Goal: Task Accomplishment & Management: Use online tool/utility

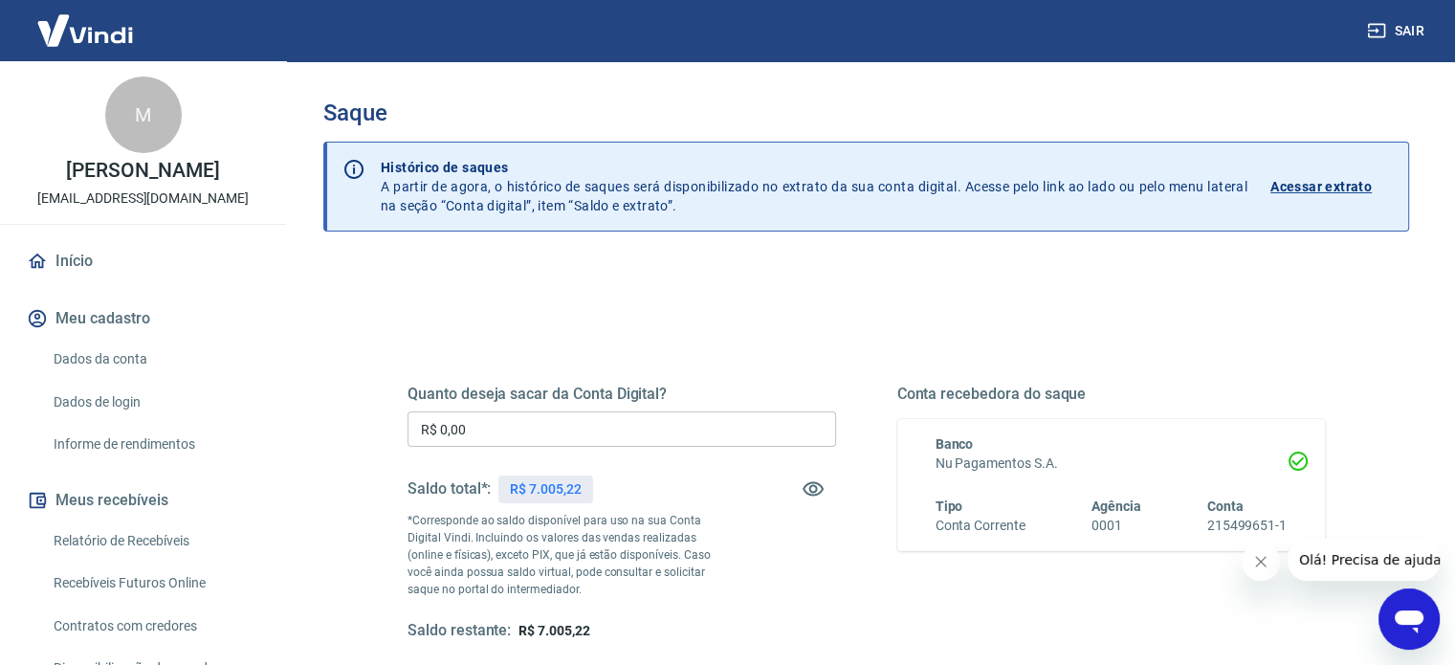
click at [544, 424] on input "R$ 0,00" at bounding box center [621, 428] width 429 height 35
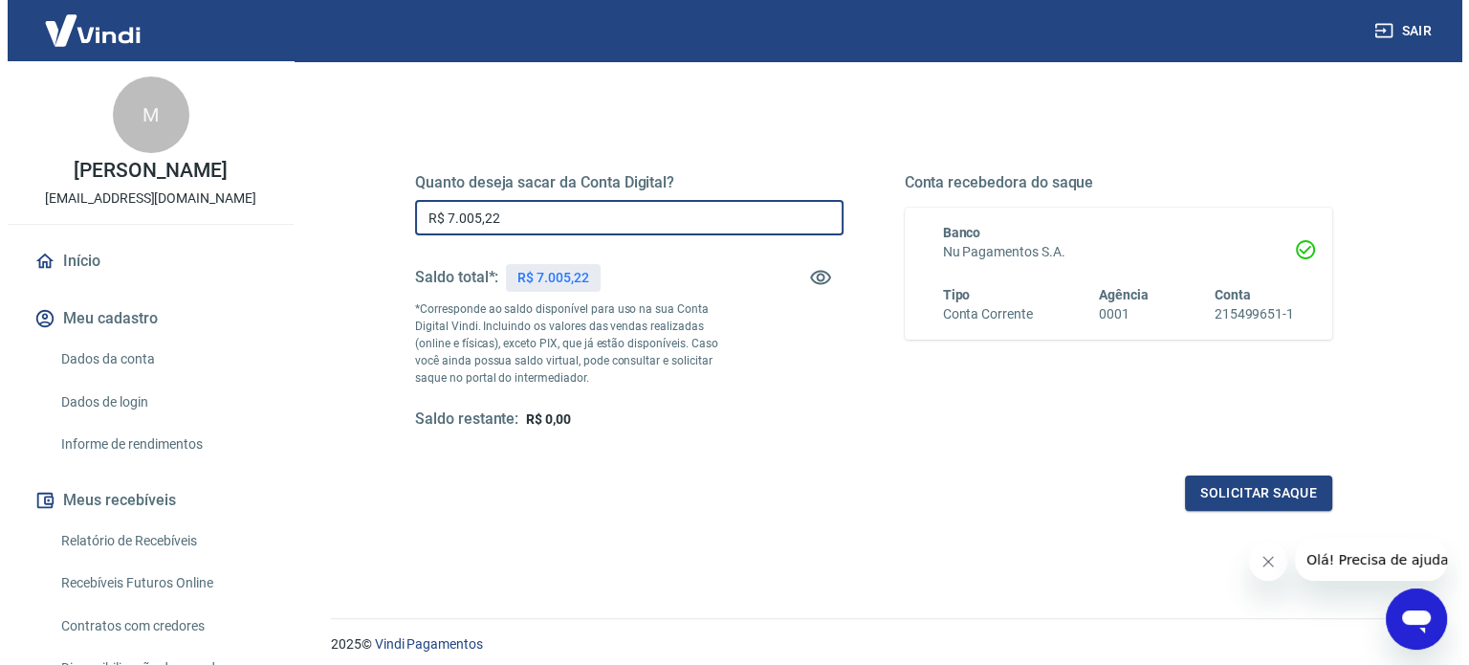
scroll to position [279, 0]
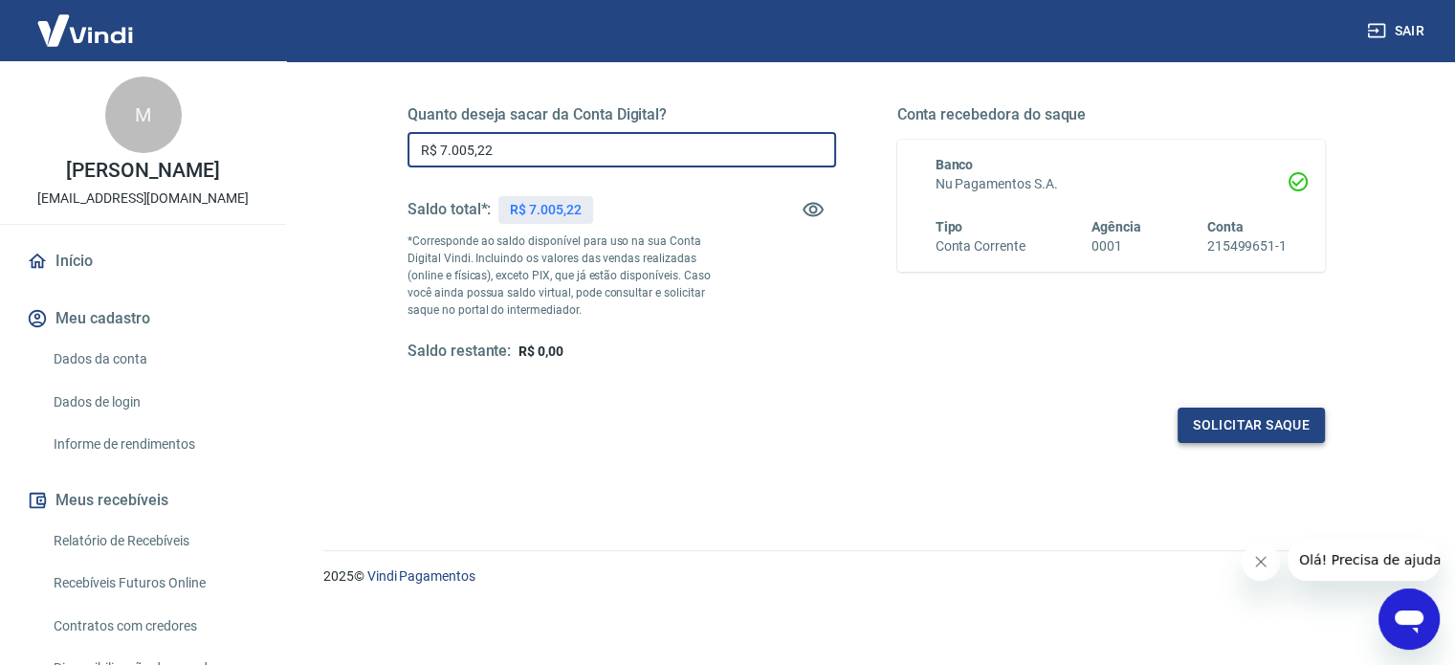
type input "R$ 7.005,22"
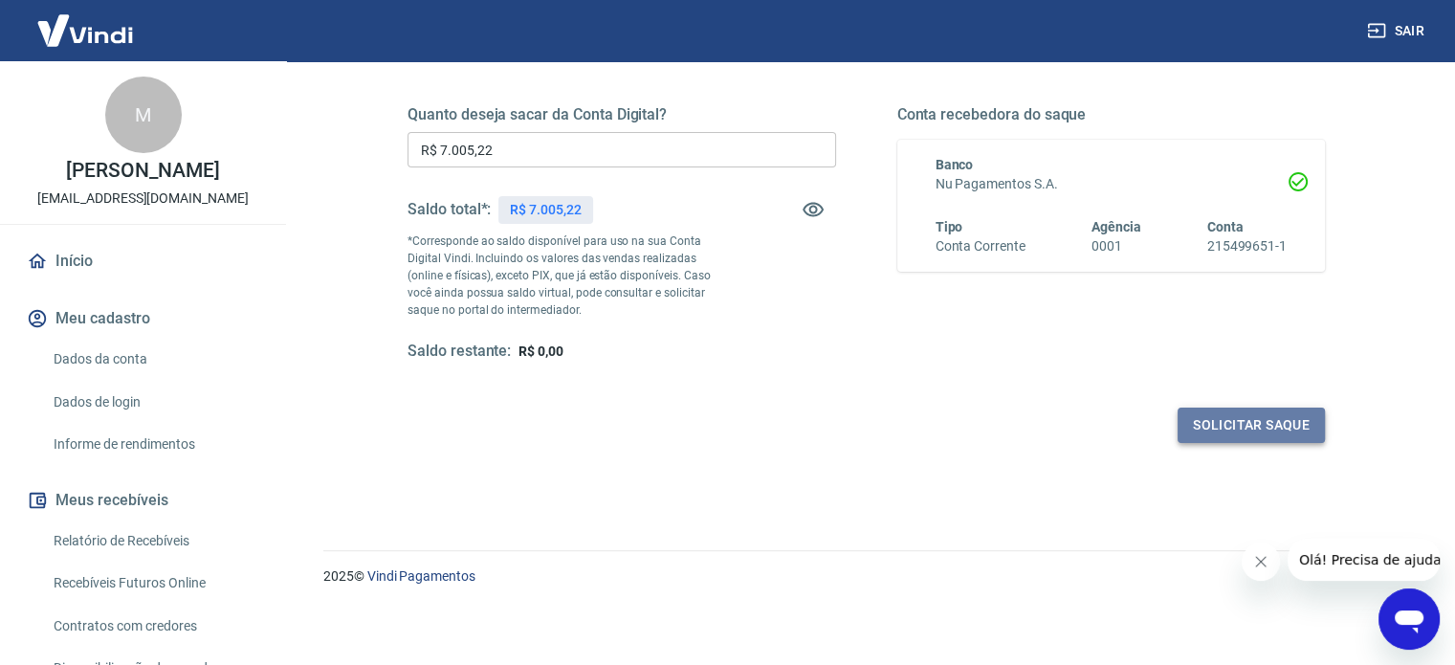
click at [1247, 426] on button "Solicitar saque" at bounding box center [1251, 424] width 147 height 35
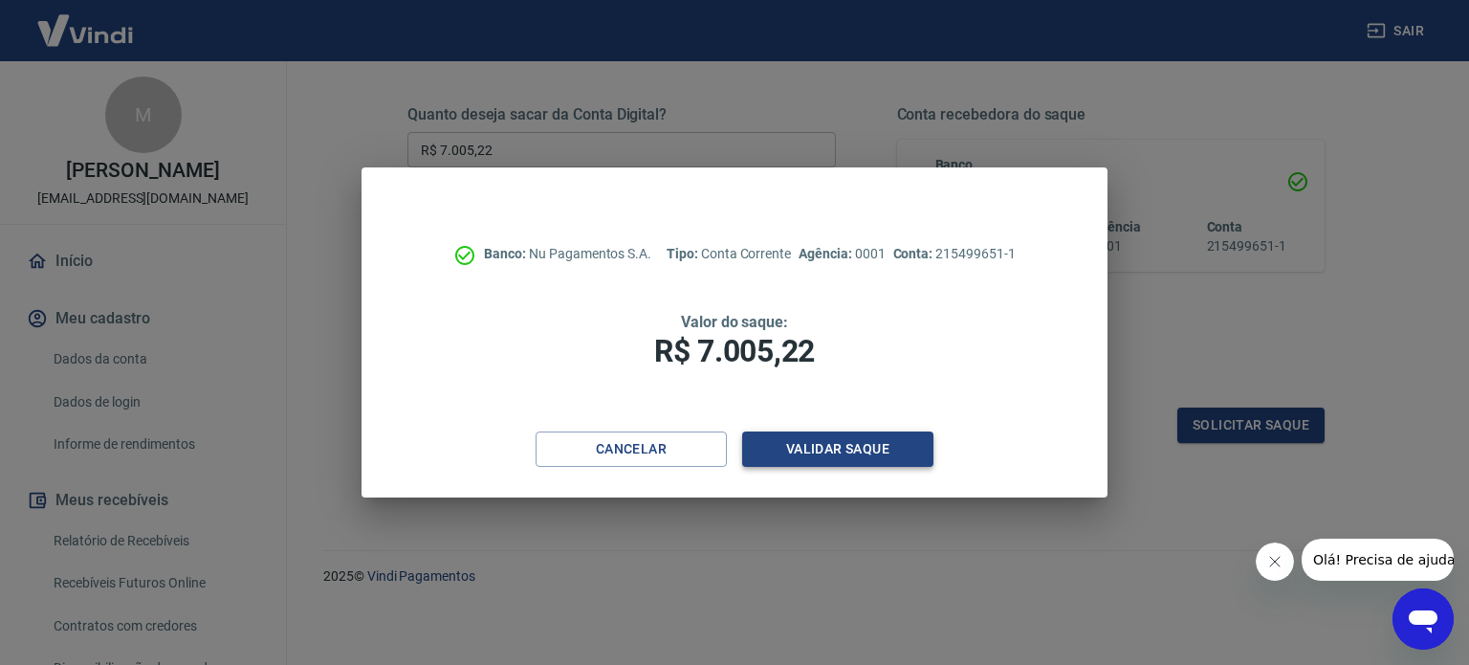
click at [842, 451] on button "Validar saque" at bounding box center [837, 448] width 191 height 35
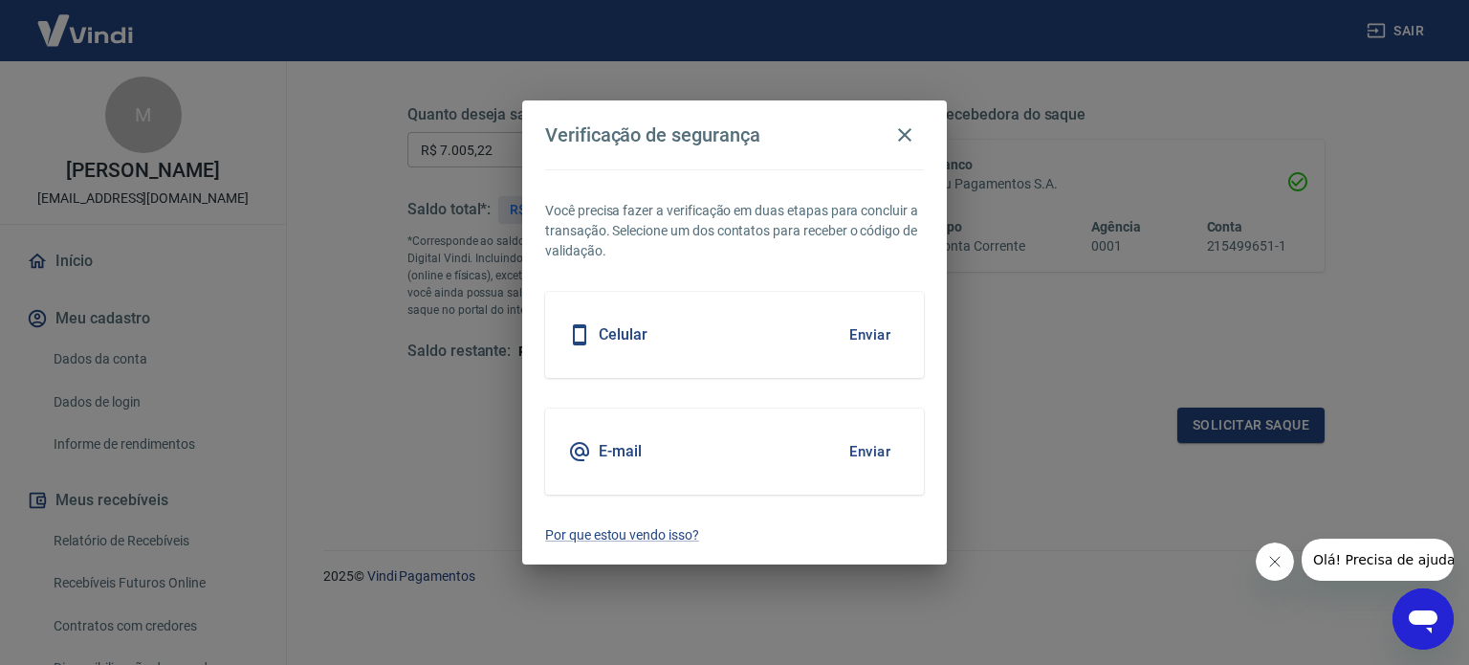
click at [870, 337] on button "Enviar" at bounding box center [870, 335] width 62 height 40
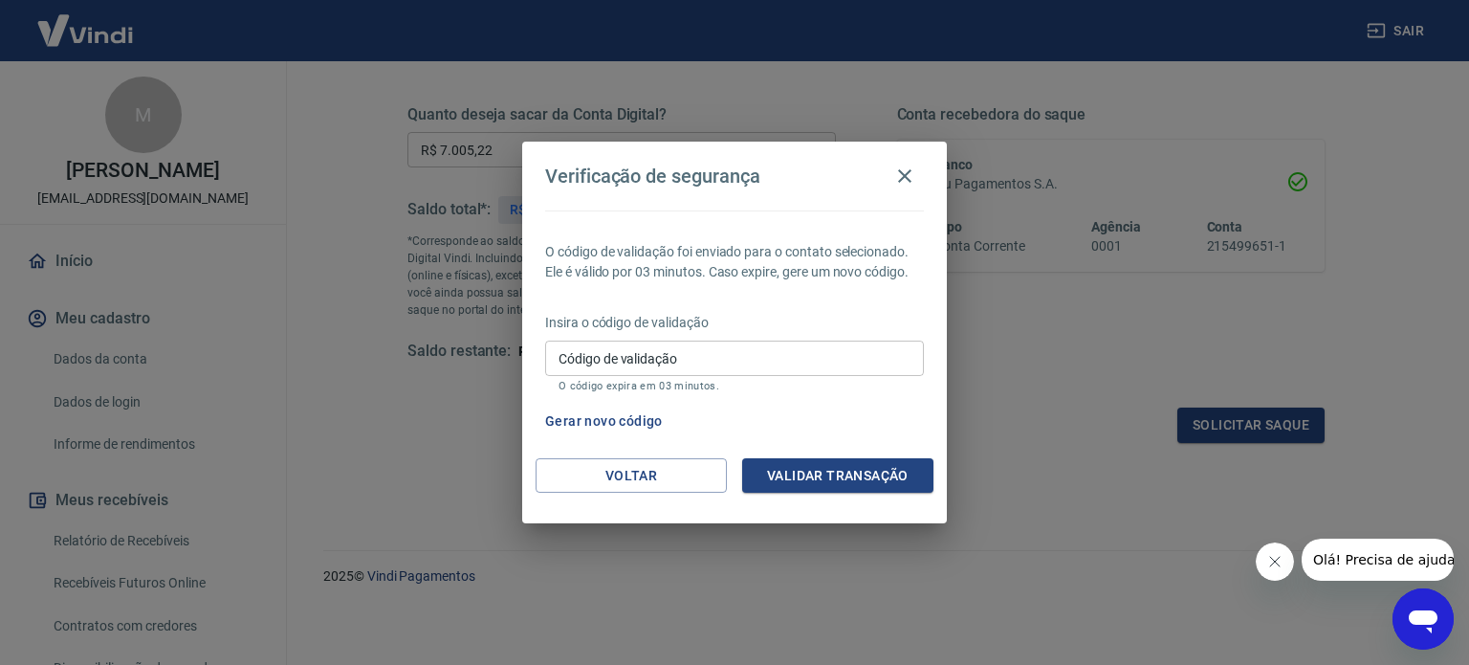
click at [840, 370] on input "Código de validação" at bounding box center [734, 358] width 379 height 35
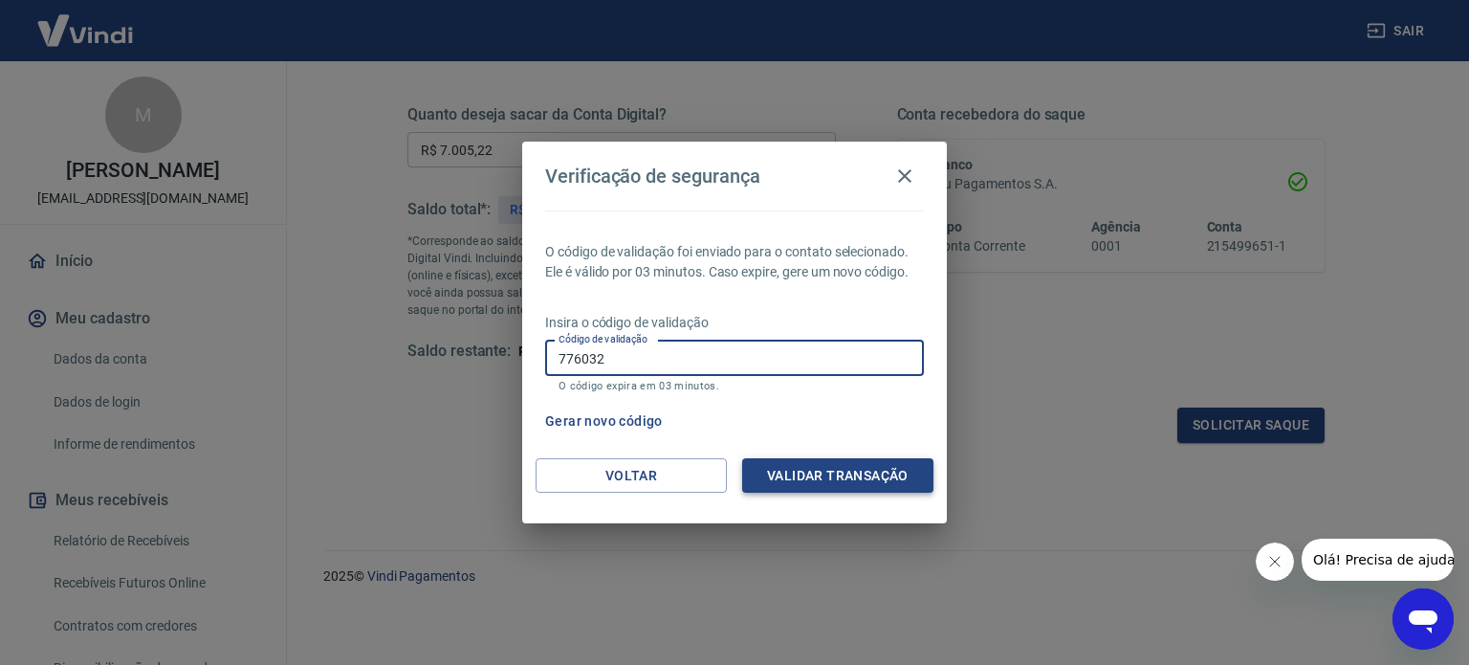
type input "776032"
click at [838, 470] on button "Validar transação" at bounding box center [837, 475] width 191 height 35
